Goal: Task Accomplishment & Management: Manage account settings

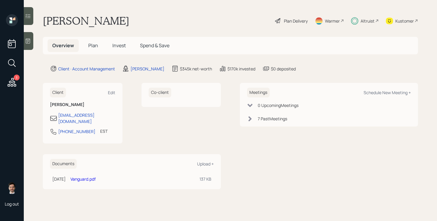
click at [94, 45] on span "Plan" at bounding box center [93, 45] width 10 height 7
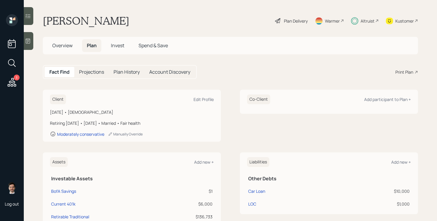
click at [294, 25] on div "Plan Delivery" at bounding box center [291, 20] width 34 height 13
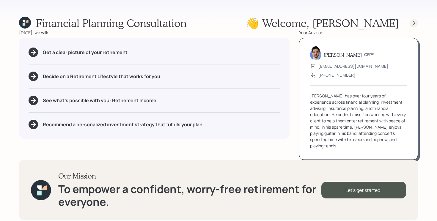
click at [412, 23] on icon at bounding box center [414, 23] width 6 height 6
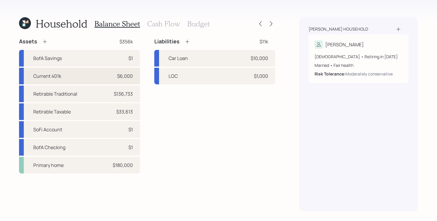
click at [113, 75] on div "Current 401k $6,000" at bounding box center [79, 76] width 121 height 17
select select "company_sponsored"
select select "balanced"
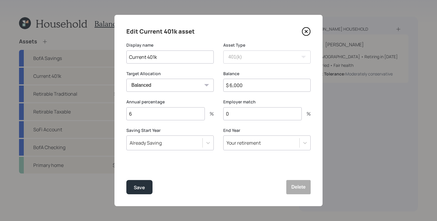
click at [306, 29] on icon at bounding box center [306, 31] width 9 height 9
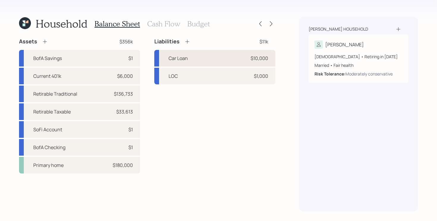
click at [216, 58] on div "Car Loan $10,000" at bounding box center [214, 58] width 121 height 17
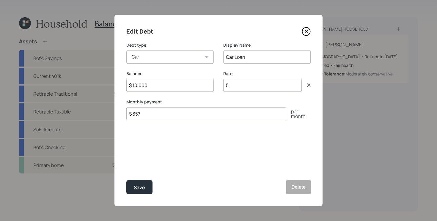
click at [309, 29] on icon at bounding box center [306, 32] width 8 height 8
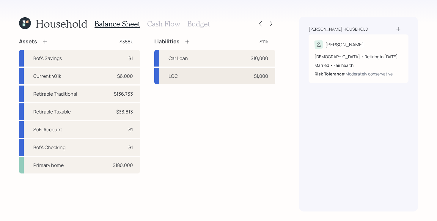
click at [237, 75] on div "LOC $1,000" at bounding box center [214, 76] width 121 height 17
select select "other"
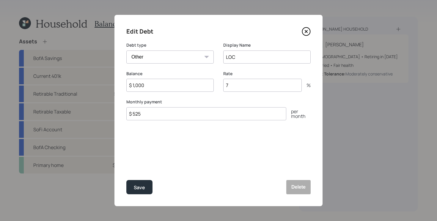
click at [306, 31] on icon at bounding box center [306, 31] width 2 height 2
